Goal: Complete application form: Complete application form

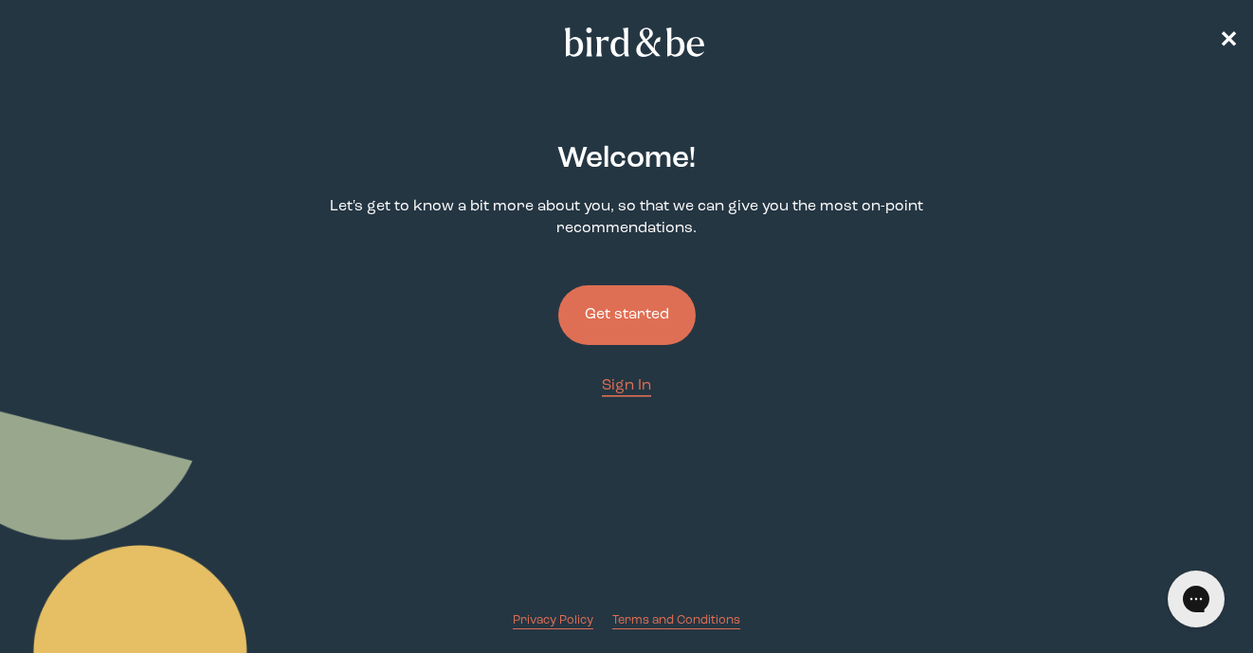
click at [633, 314] on button "Get started" at bounding box center [626, 315] width 137 height 60
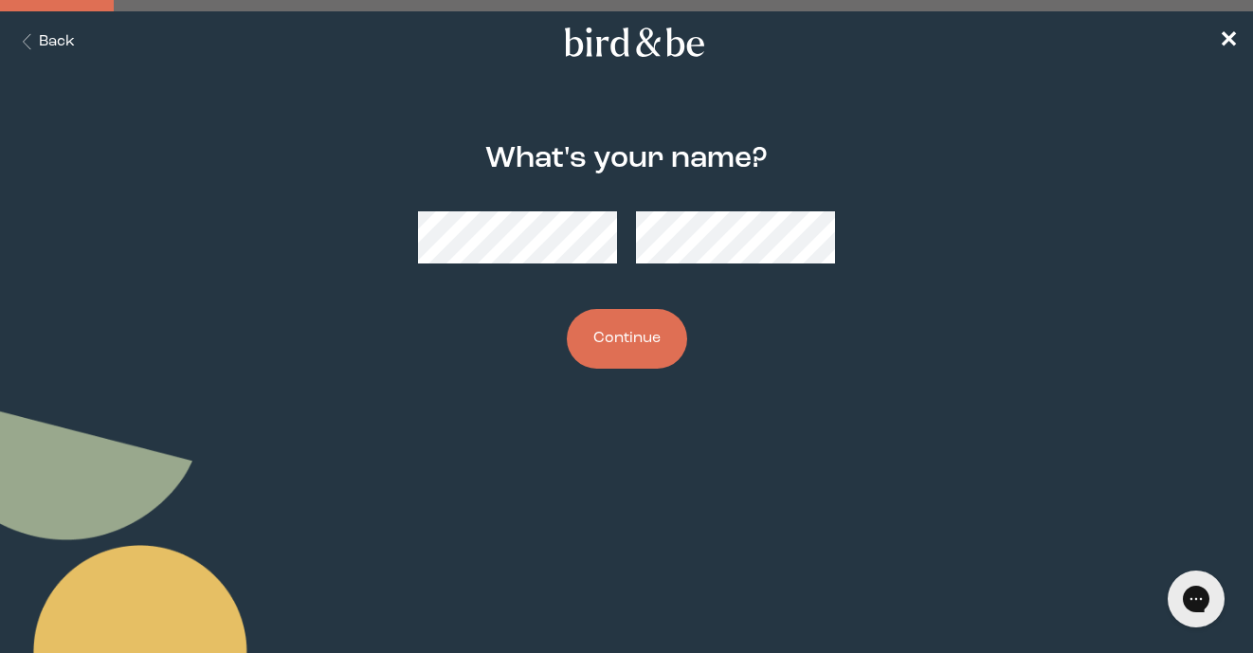
click at [644, 334] on button "Continue" at bounding box center [627, 339] width 120 height 60
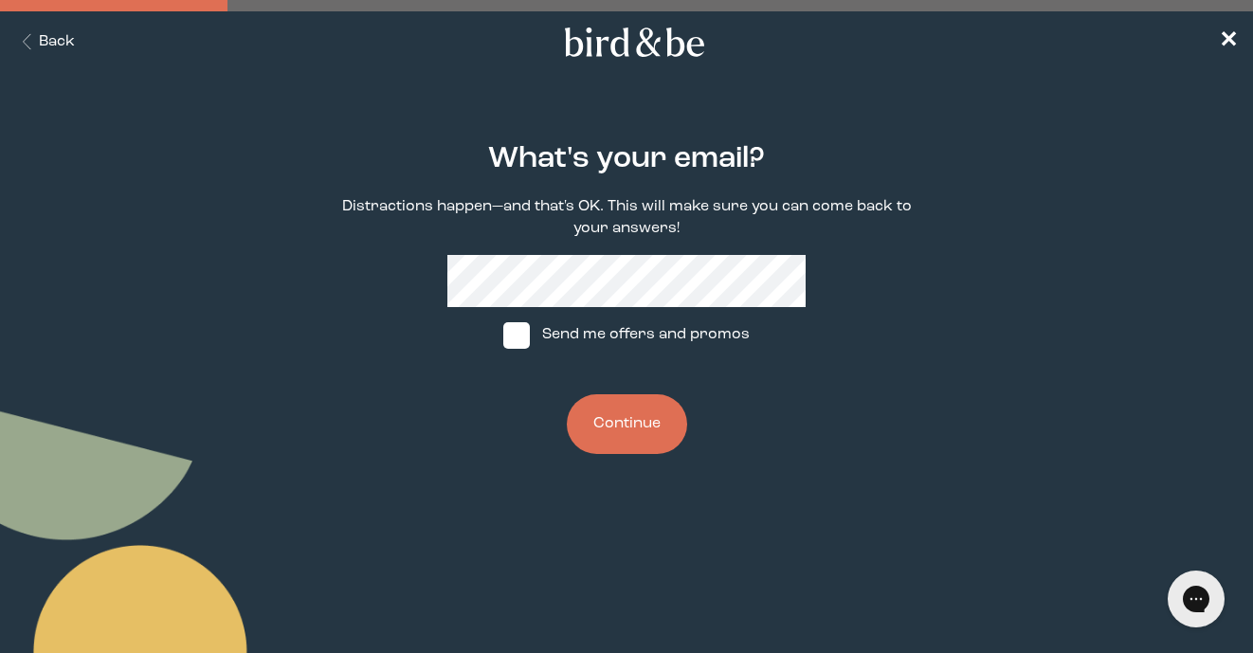
click at [504, 325] on span at bounding box center [516, 335] width 27 height 27
click at [503, 335] on input "Send me offers and promos" at bounding box center [502, 335] width 1 height 1
checkbox input "true"
click at [632, 429] on button "Continue" at bounding box center [627, 424] width 120 height 60
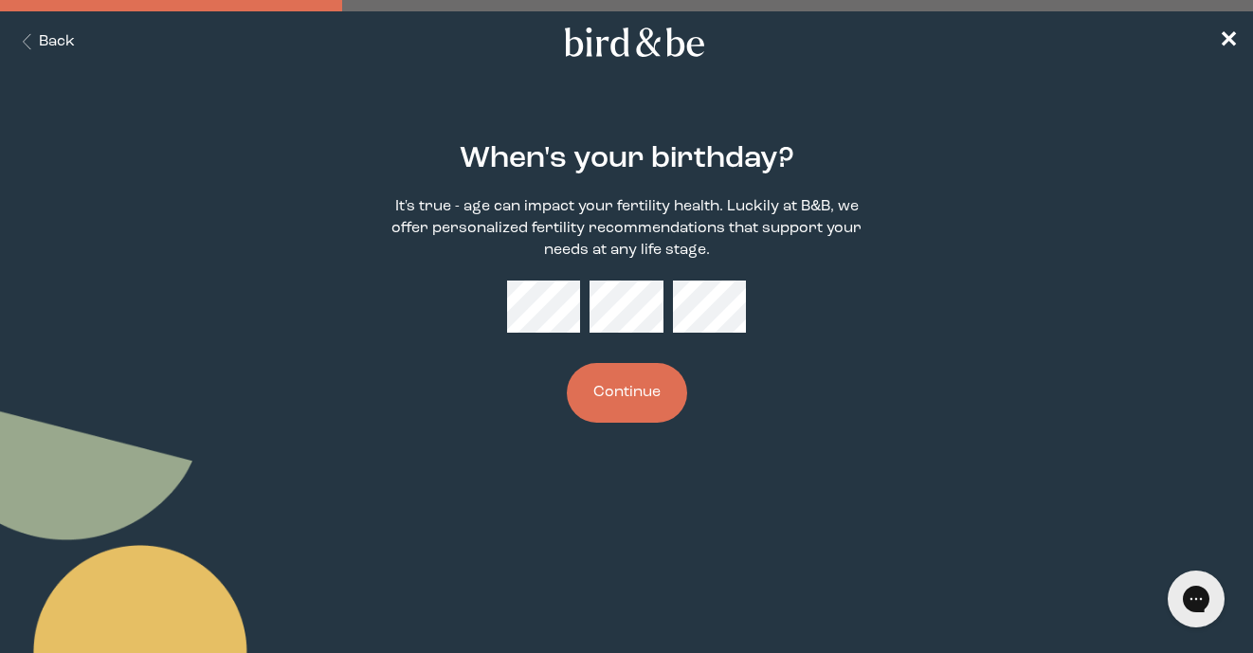
click at [664, 398] on button "Continue" at bounding box center [627, 393] width 120 height 60
click at [606, 411] on button "Continue" at bounding box center [627, 393] width 120 height 60
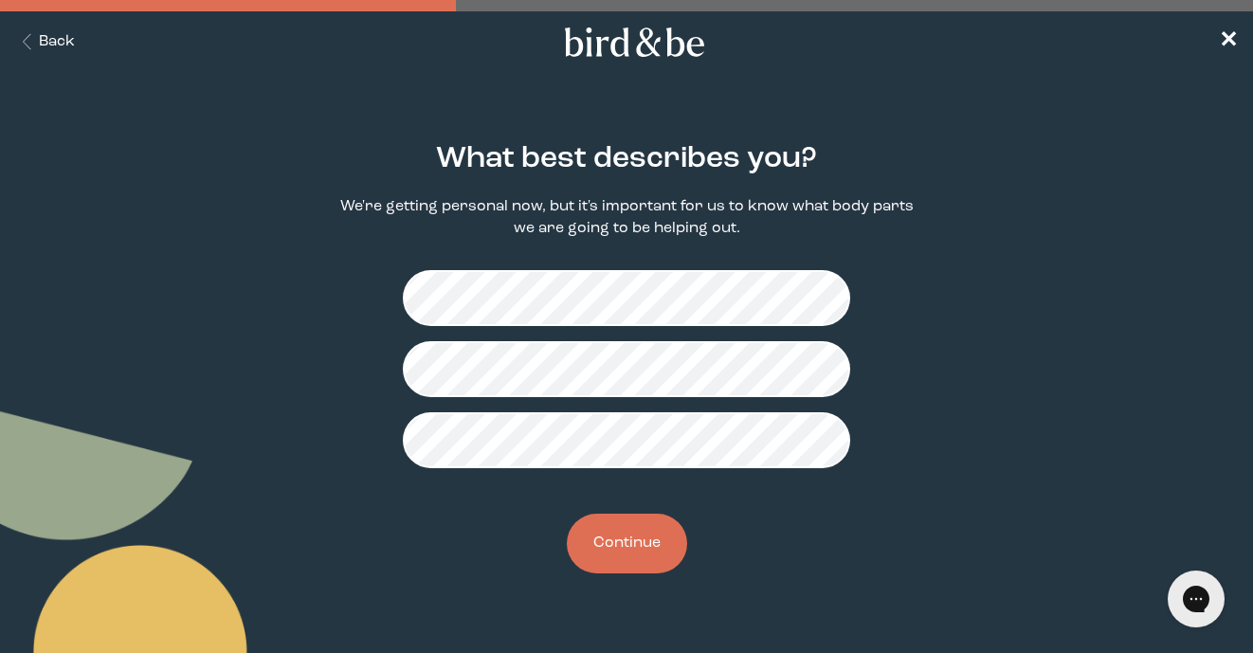
click at [643, 550] on button "Continue" at bounding box center [627, 544] width 120 height 60
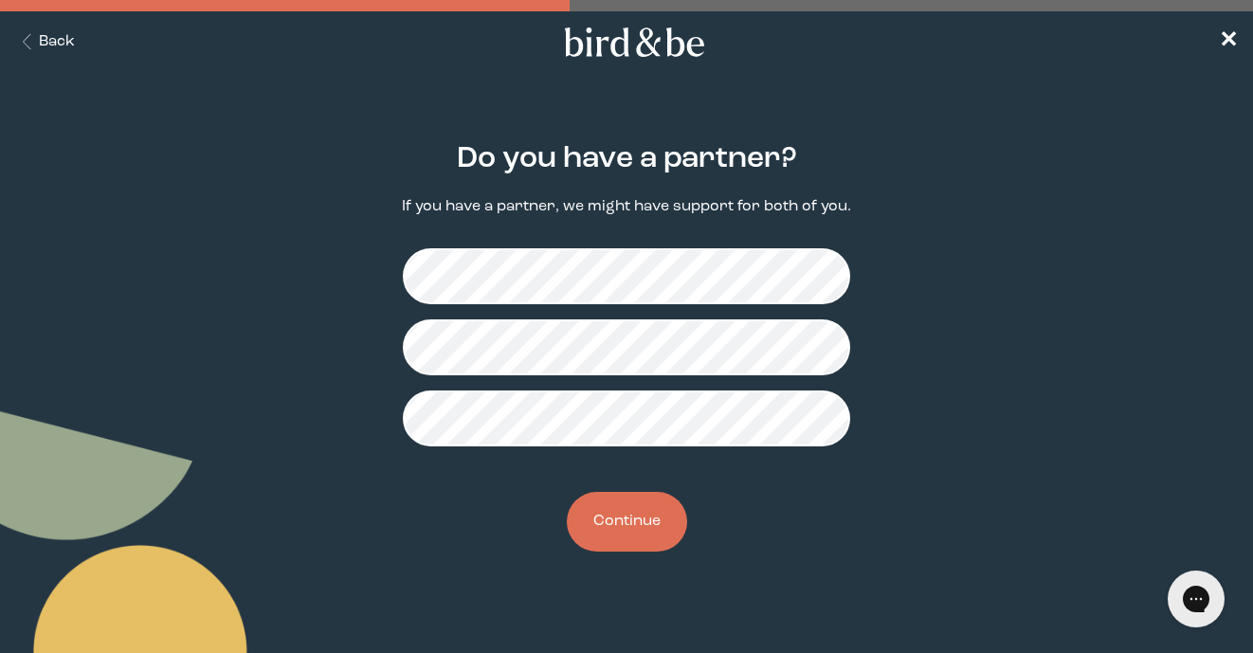
click at [638, 534] on button "Continue" at bounding box center [627, 522] width 120 height 60
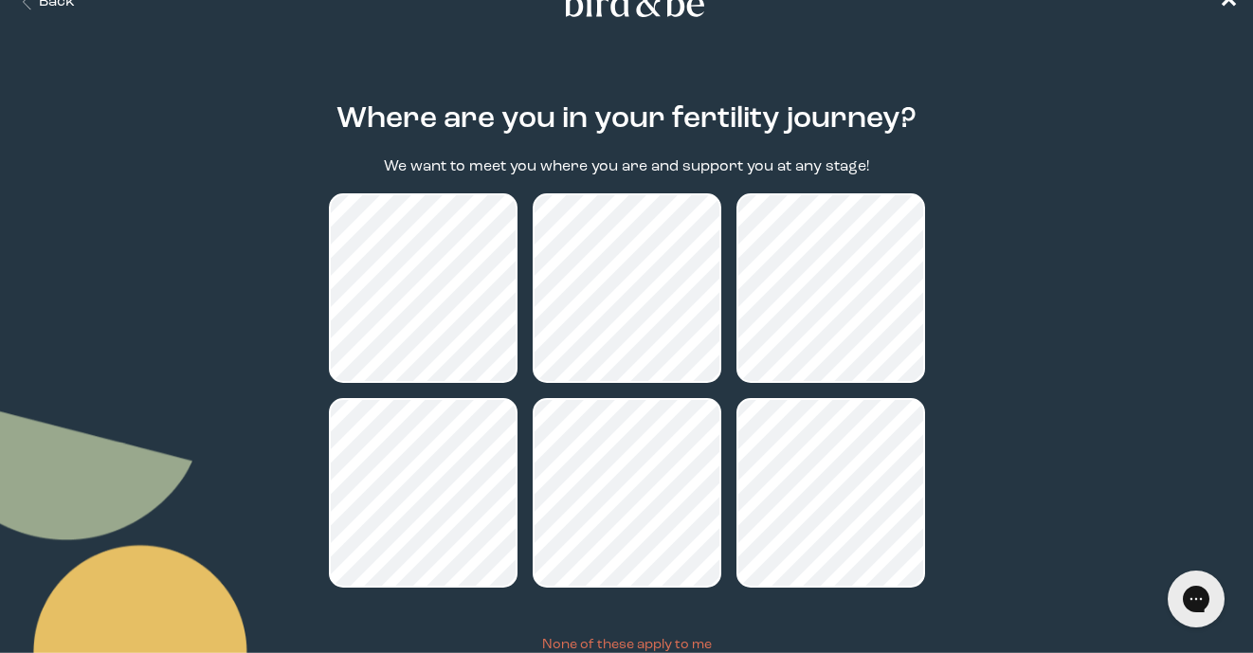
scroll to position [141, 0]
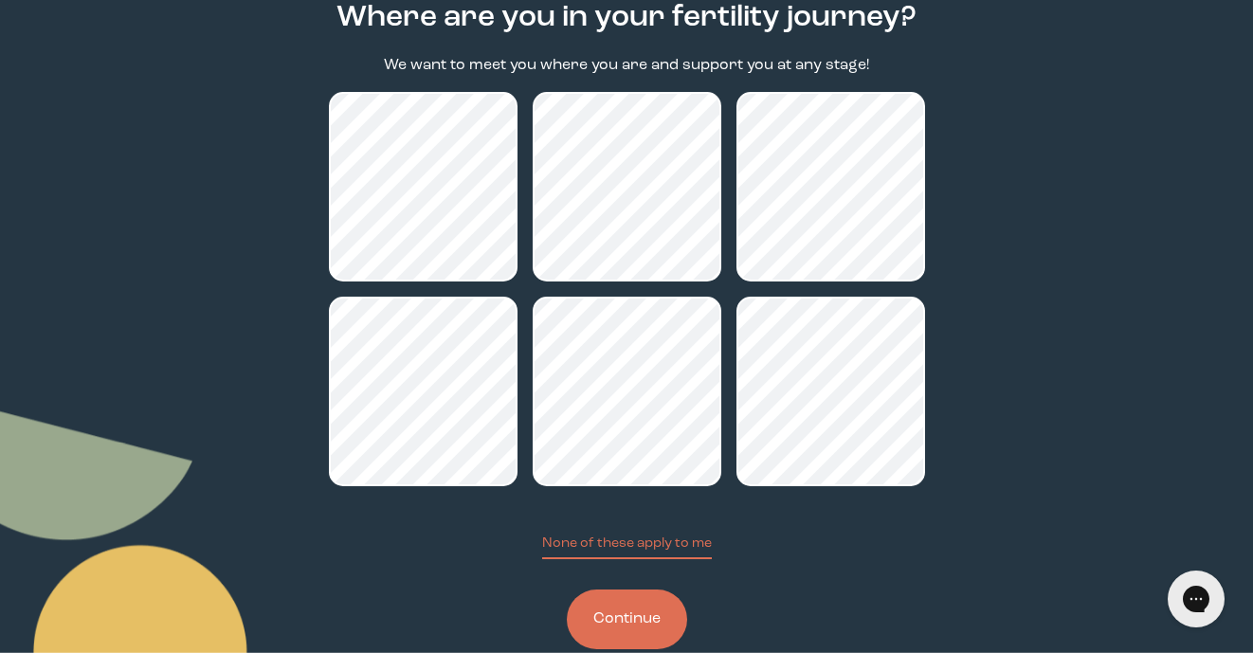
click at [642, 608] on button "Continue" at bounding box center [627, 620] width 120 height 60
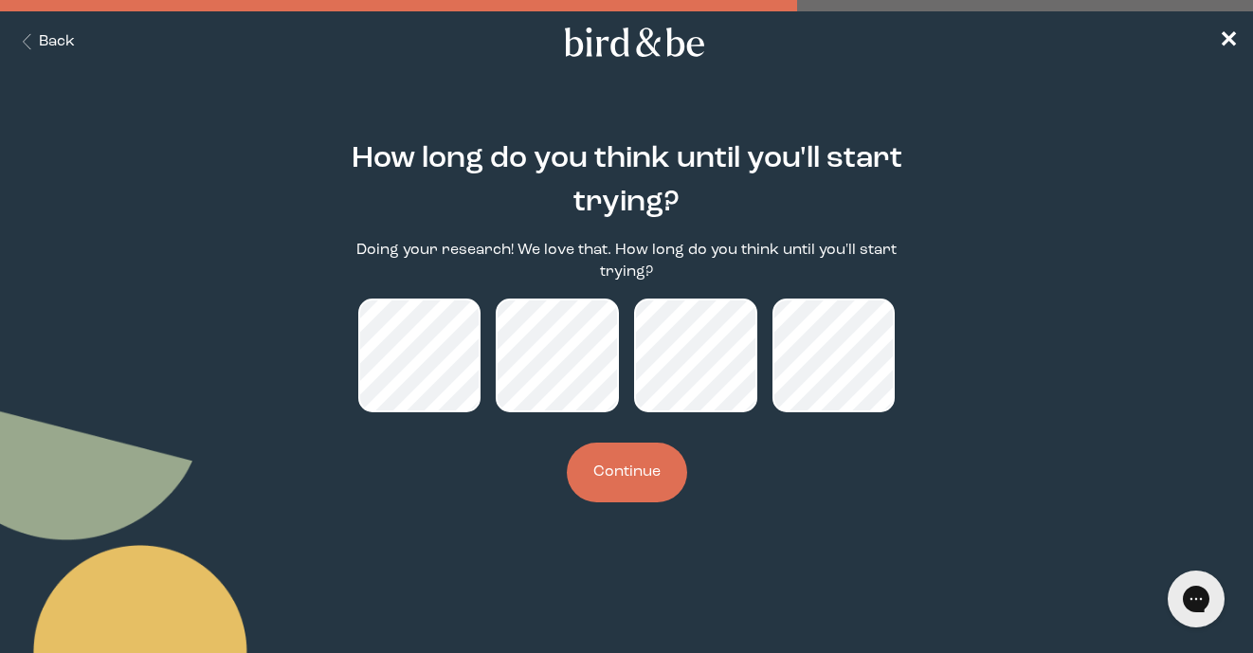
click at [263, 309] on main "How long do you think until you'll start trying? Doing your research! We love t…" at bounding box center [626, 322] width 1253 height 451
click at [640, 447] on button "Continue" at bounding box center [627, 473] width 120 height 60
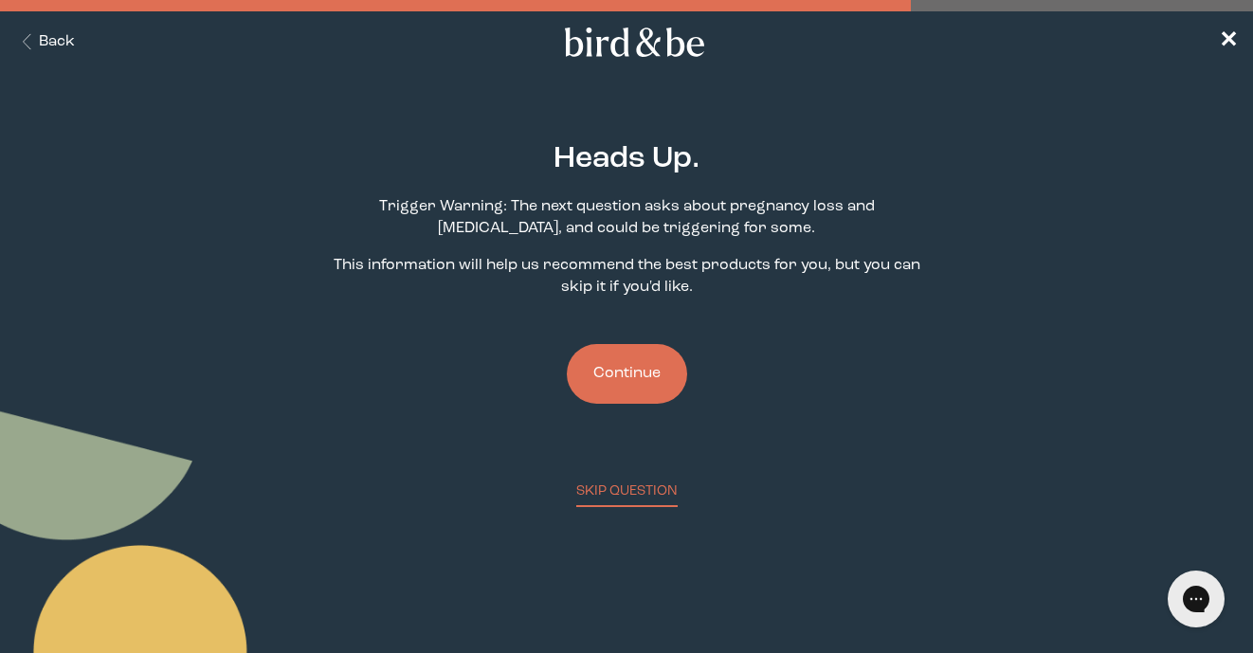
click at [632, 374] on button "Continue" at bounding box center [627, 374] width 120 height 60
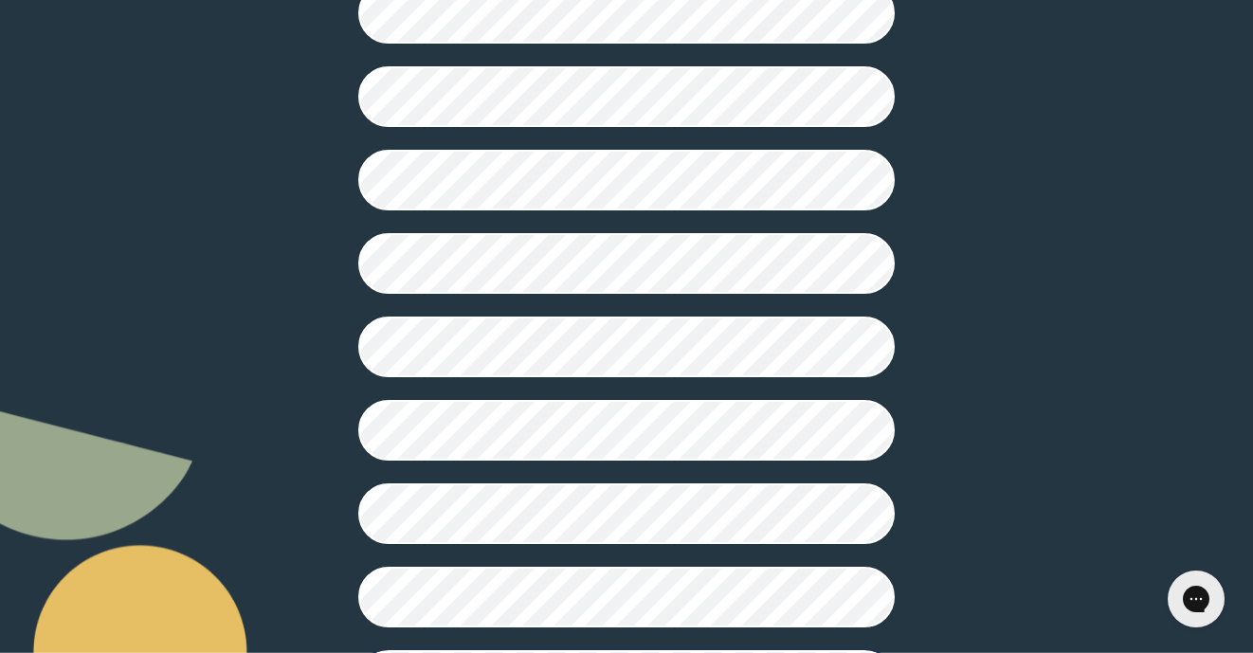
scroll to position [531, 0]
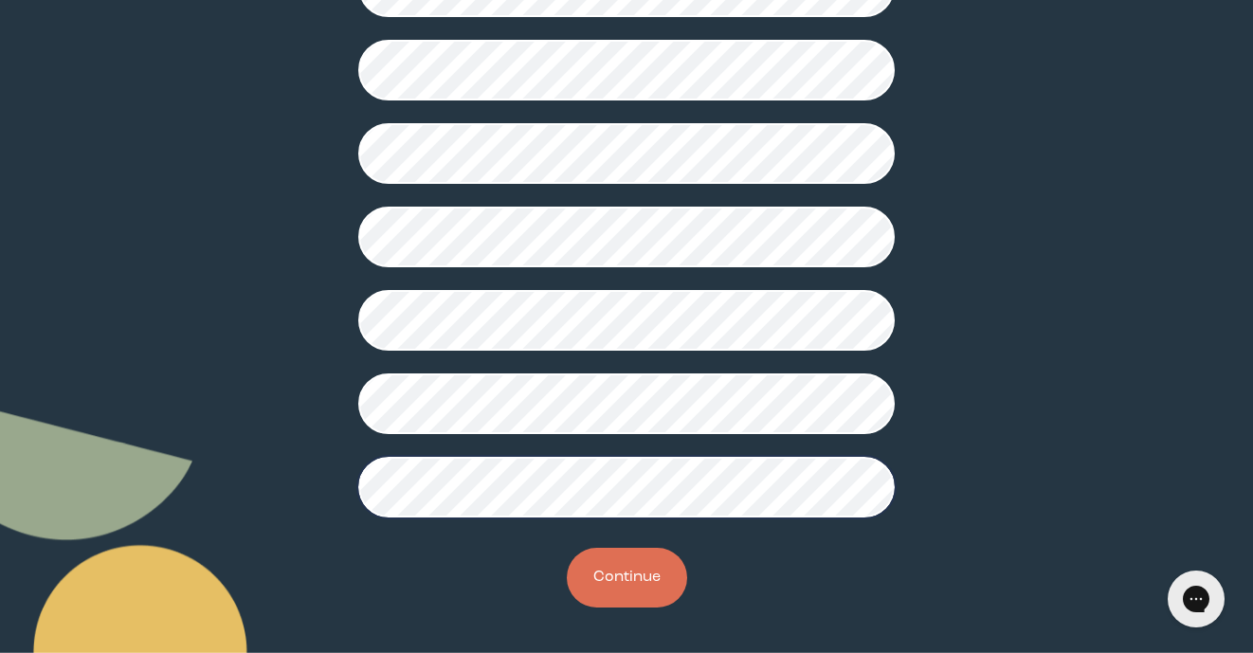
click at [648, 576] on button "Continue" at bounding box center [627, 578] width 120 height 60
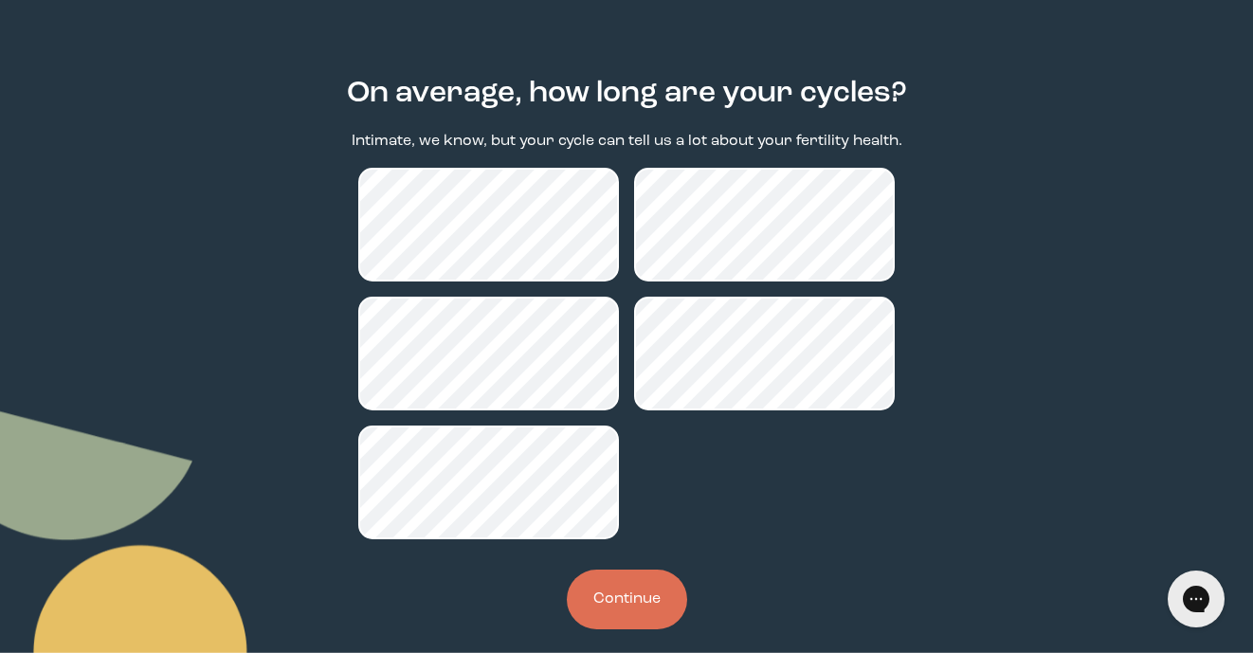
scroll to position [85, 0]
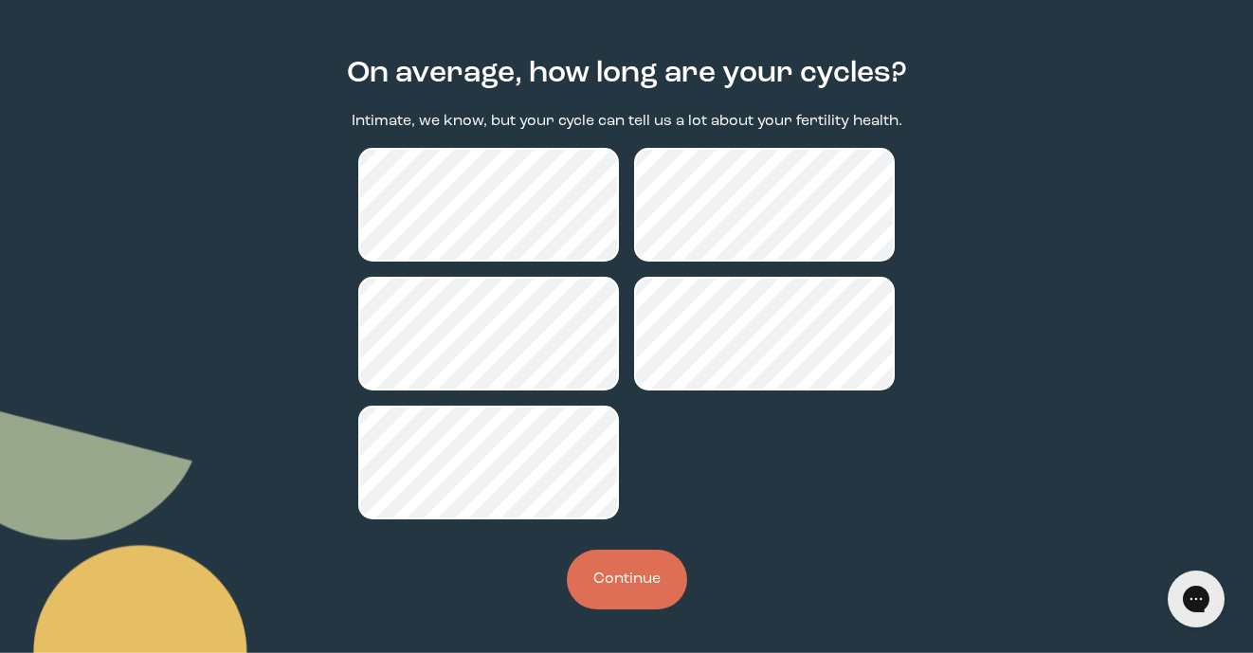
click at [629, 573] on button "Continue" at bounding box center [627, 580] width 120 height 60
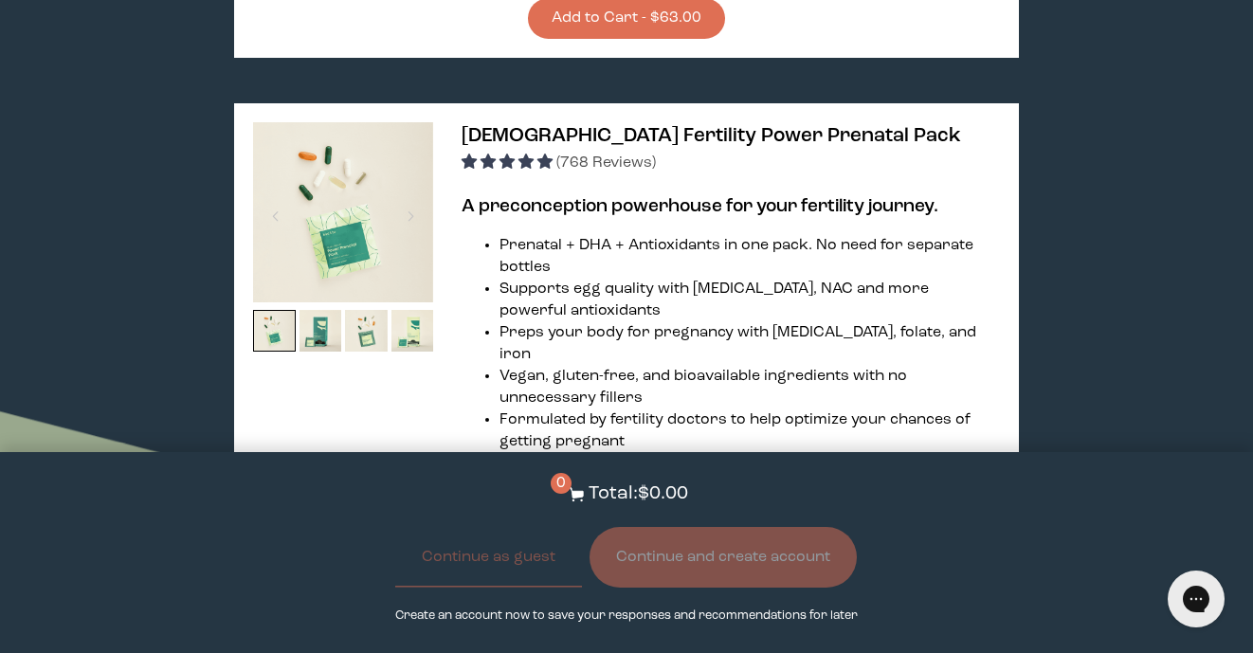
scroll to position [4077, 0]
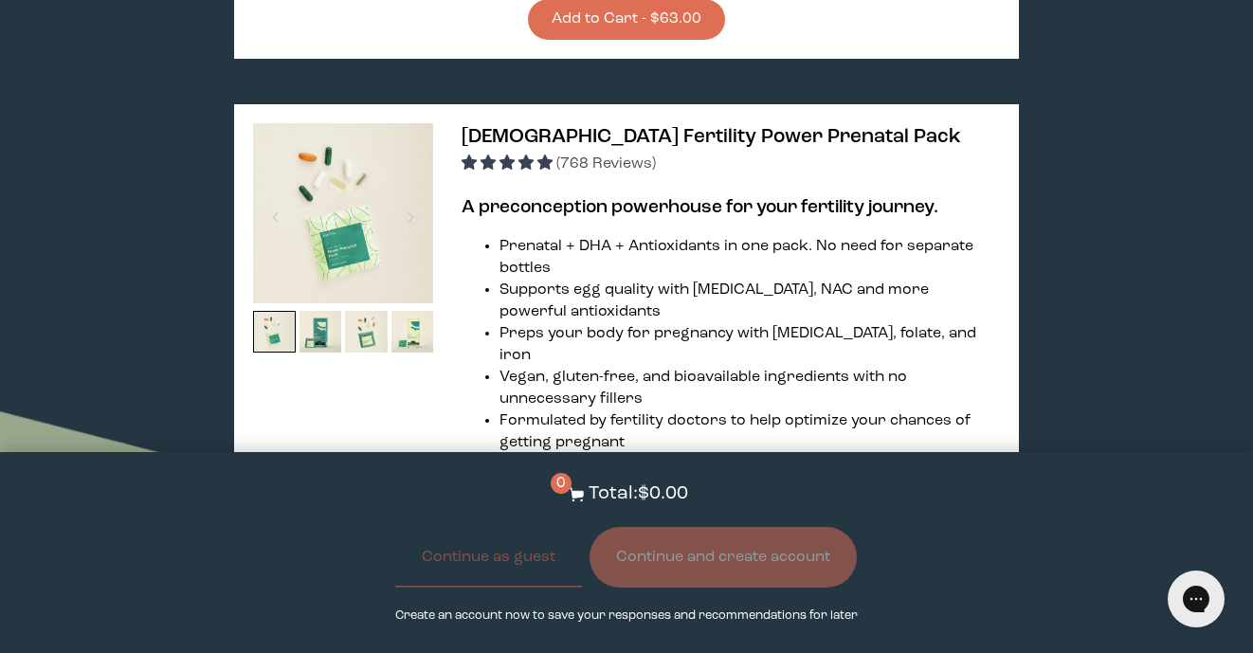
click at [672, 540] on link "Power Prenatal for [DEMOGRAPHIC_DATA]" at bounding box center [734, 548] width 300 height 16
